Goal: Task Accomplishment & Management: Manage account settings

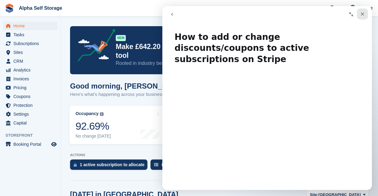
click at [363, 13] on icon "Close" at bounding box center [362, 13] width 3 height 3
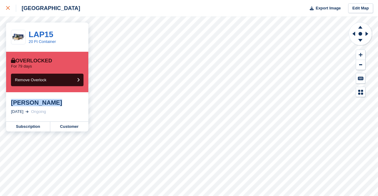
click at [7, 5] on div at bounding box center [11, 8] width 10 height 7
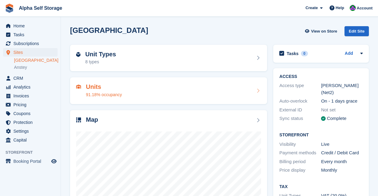
click at [208, 86] on div "Units 91.18% occupancy" at bounding box center [168, 90] width 185 height 15
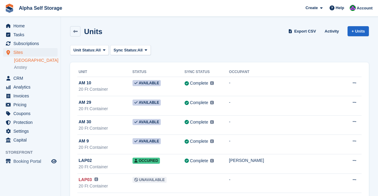
click at [356, 32] on link "+ Units" at bounding box center [357, 31] width 21 height 10
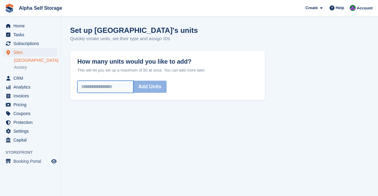
click at [115, 89] on input "How many units would you like to add?" at bounding box center [105, 87] width 56 height 12
type input "*"
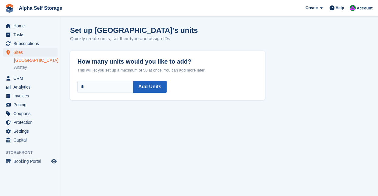
click at [155, 88] on button "Add Units" at bounding box center [149, 87] width 33 height 12
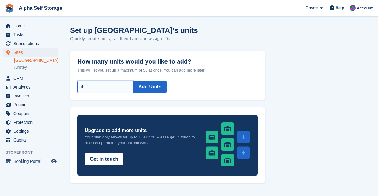
click at [128, 89] on input "*" at bounding box center [105, 87] width 56 height 12
type input "*"
click at [161, 86] on button "Add Units" at bounding box center [149, 87] width 33 height 12
click at [166, 83] on button "Add Units" at bounding box center [149, 87] width 33 height 12
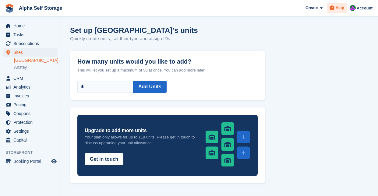
click at [338, 9] on span "Help" at bounding box center [339, 8] width 9 height 6
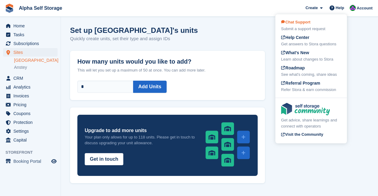
click at [323, 26] on div "Submit a support request" at bounding box center [311, 29] width 60 height 6
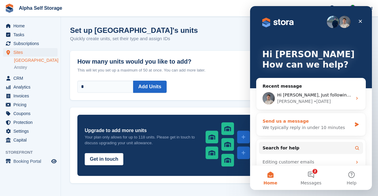
click at [312, 125] on div "We typically reply in under 10 minutes" at bounding box center [306, 127] width 89 height 6
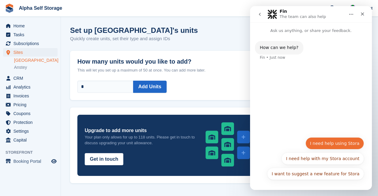
click at [325, 143] on button "I need help using Stora" at bounding box center [334, 143] width 58 height 12
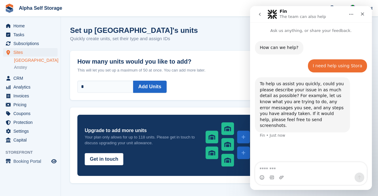
click at [308, 176] on div "Intercom messenger" at bounding box center [310, 178] width 111 height 10
click at [310, 169] on textarea "Message…" at bounding box center [310, 167] width 111 height 10
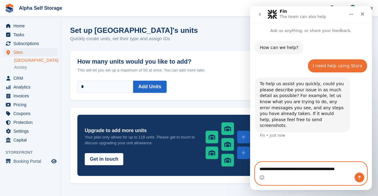
type textarea "**********"
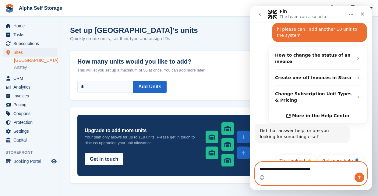
scroll to position [115, 0]
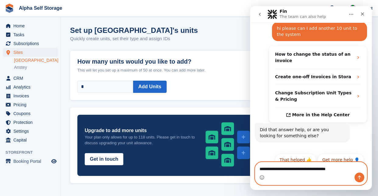
type textarea "**********"
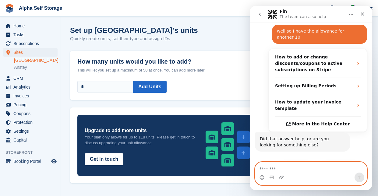
scroll to position [240, 0]
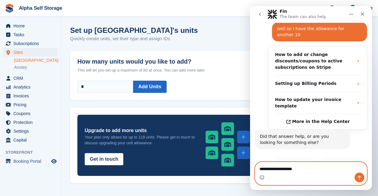
type textarea "**********"
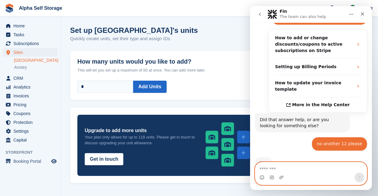
scroll to position [257, 0]
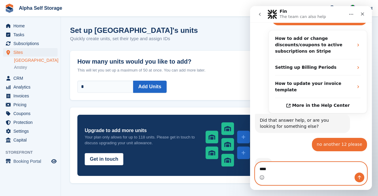
type textarea "****"
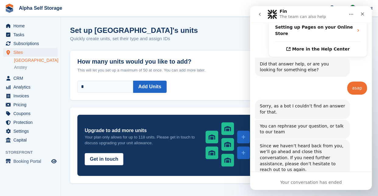
scroll to position [426, 0]
